Goal: Task Accomplishment & Management: Use online tool/utility

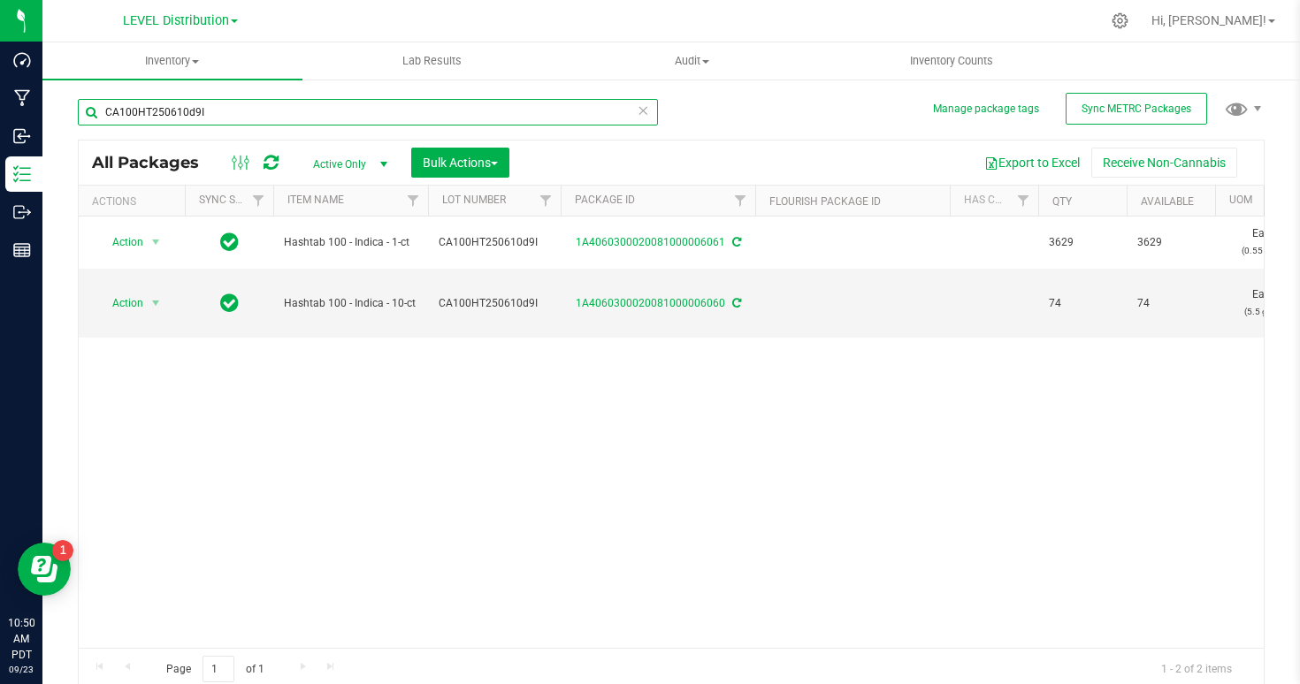
click at [257, 118] on input "CA100HT250610d9I" at bounding box center [368, 112] width 580 height 27
paste input "PT250507BST"
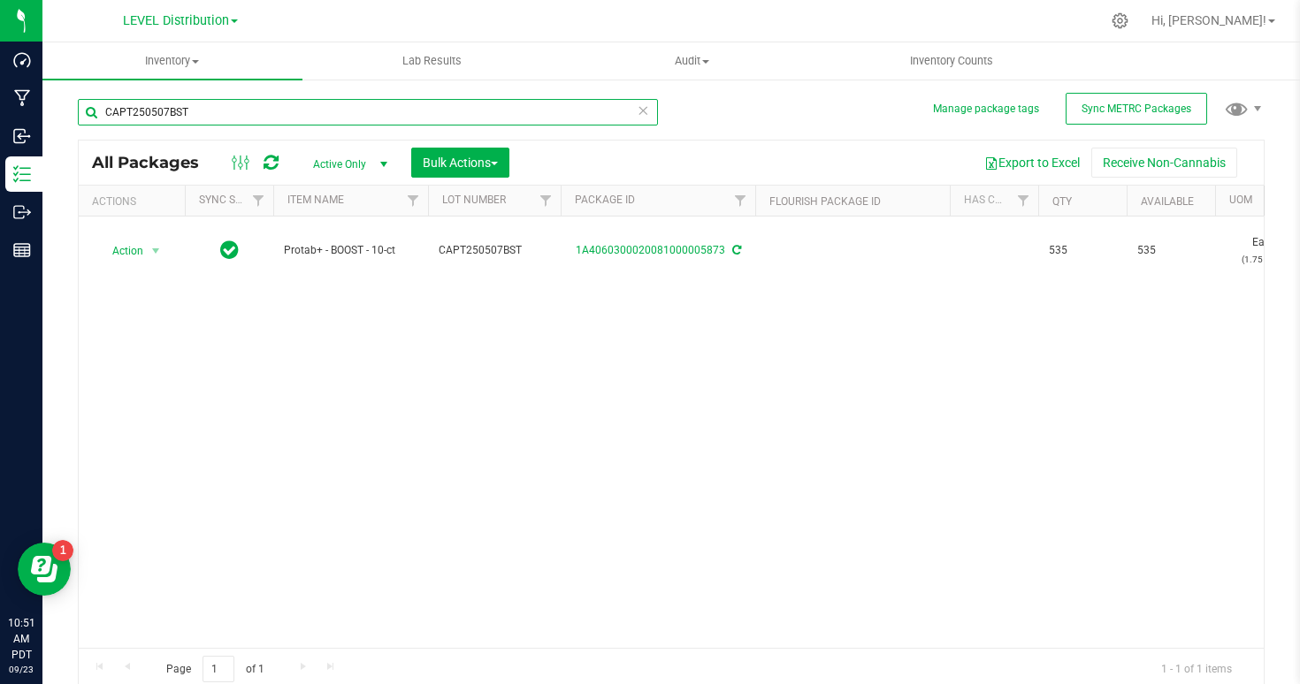
click at [230, 114] on input "CAPT250507BST" at bounding box center [368, 112] width 580 height 27
paste input "22LO"
type input "CAPT250522LO"
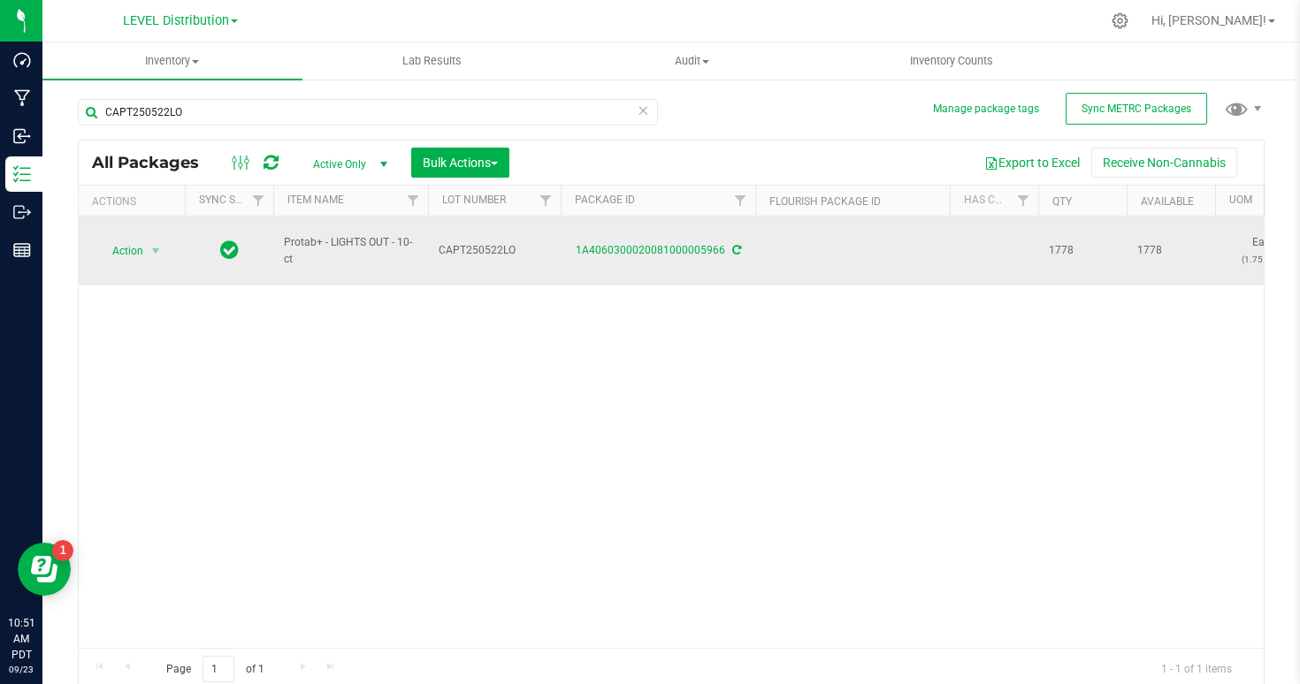
drag, startPoint x: 1037, startPoint y: 253, endPoint x: 1098, endPoint y: 252, distance: 61.0
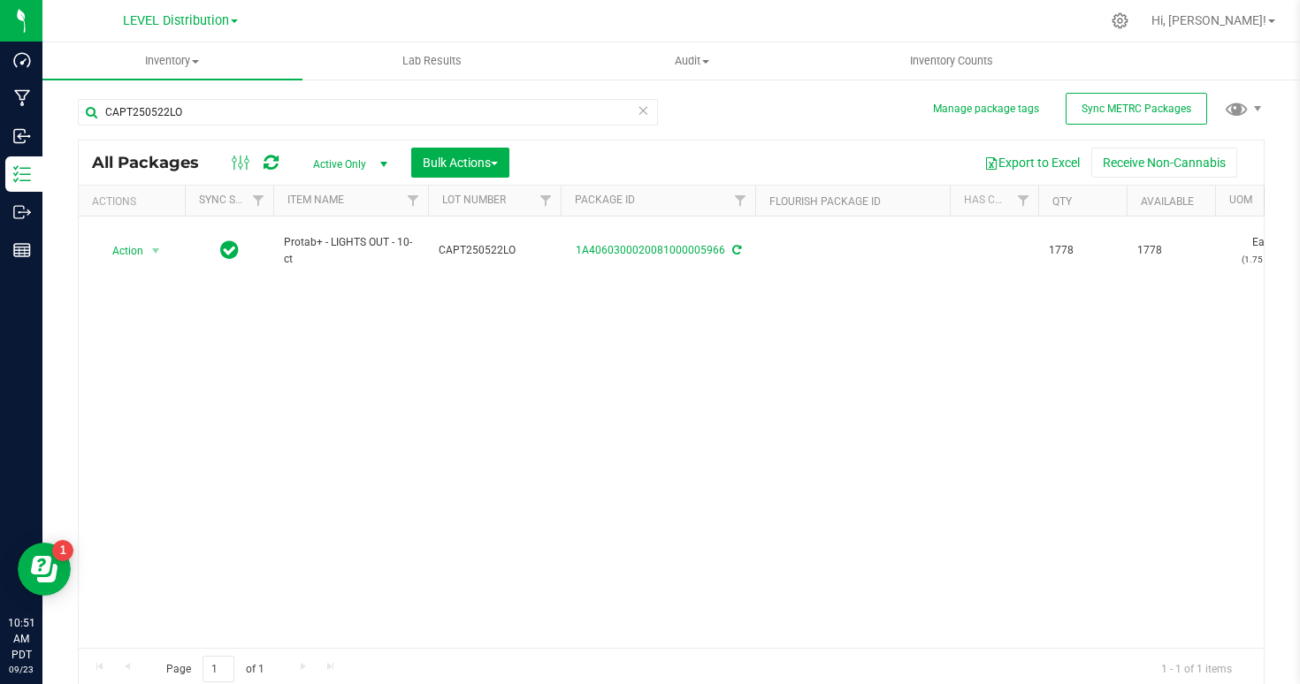
click at [1045, 317] on div "Action Action Create package Edit attributes Global inventory Print package lab…" at bounding box center [671, 432] width 1185 height 431
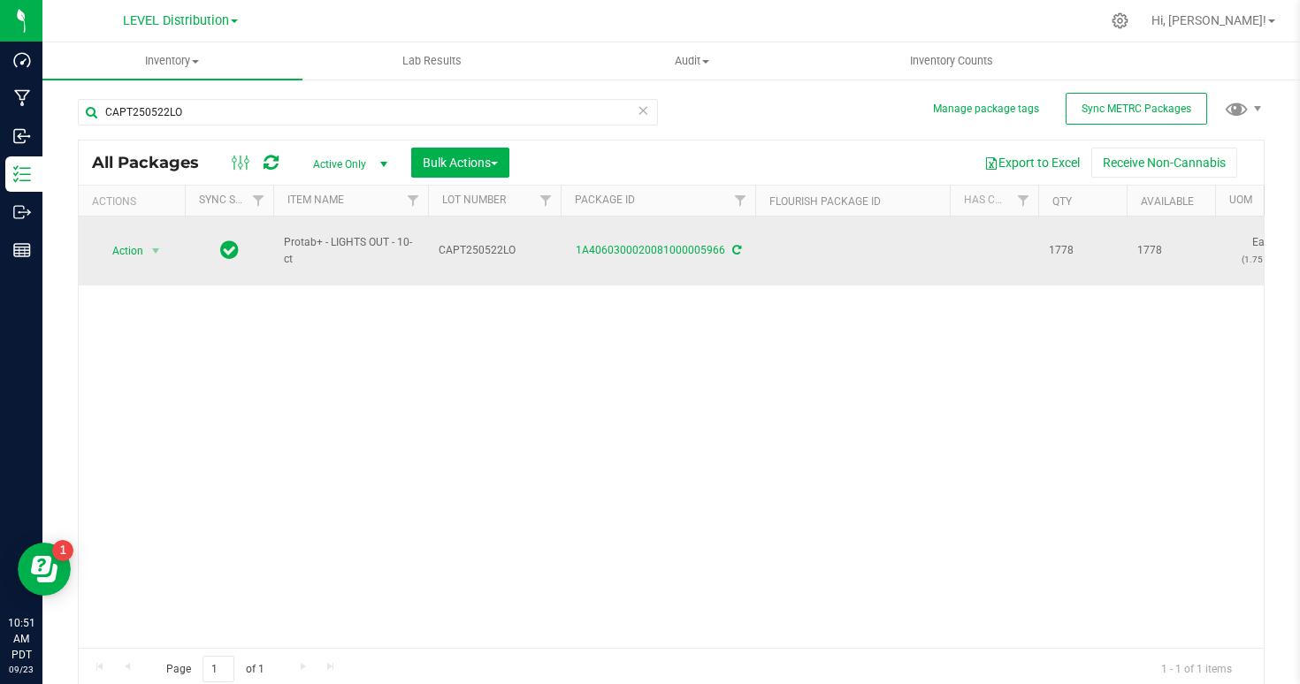
drag, startPoint x: 1036, startPoint y: 249, endPoint x: 1096, endPoint y: 249, distance: 60.1
